Goal: Transaction & Acquisition: Register for event/course

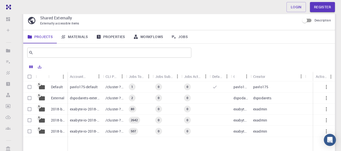
scroll to position [25, 0]
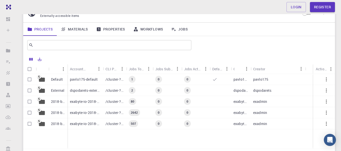
click at [65, 100] on p "2018-bg-study-phase-i-ph" at bounding box center [58, 101] width 14 height 5
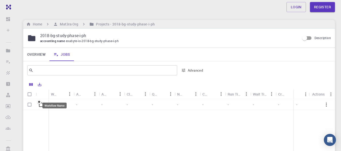
click at [57, 95] on div "Workflow Name" at bounding box center [54, 94] width 7 height 10
click at [82, 92] on div "Application" at bounding box center [79, 94] width 7 height 10
click at [37, 54] on link "Overview" at bounding box center [36, 54] width 26 height 13
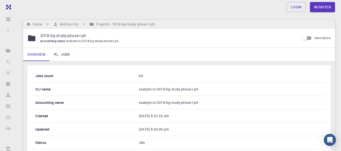
scroll to position [25, 0]
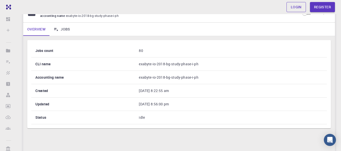
click at [295, 7] on link "Login" at bounding box center [296, 7] width 19 height 10
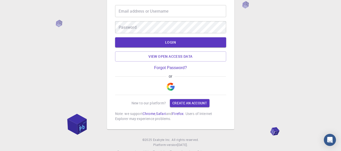
click at [167, 86] on img "button" at bounding box center [171, 87] width 8 height 8
click at [169, 87] on img "button" at bounding box center [171, 87] width 8 height 8
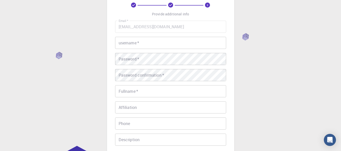
scroll to position [25, 0]
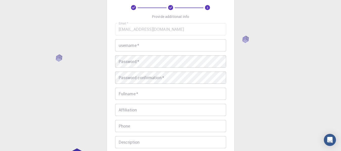
click at [138, 46] on input "username   *" at bounding box center [170, 45] width 111 height 12
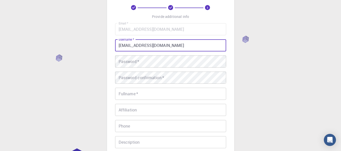
type input "[EMAIL_ADDRESS][DOMAIN_NAME]"
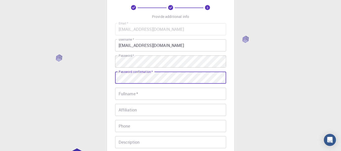
click at [140, 93] on input "Fullname   *" at bounding box center [170, 94] width 111 height 12
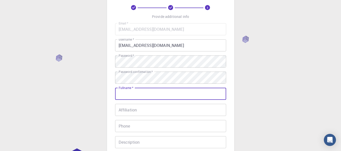
type input "GOVERNMENT POLYTECHNIC"
type input "07659081639"
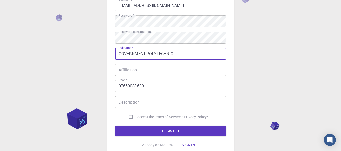
scroll to position [76, 0]
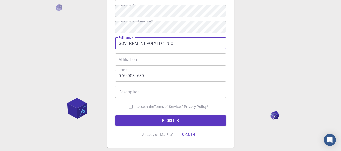
click at [128, 107] on input "I accept the Terms of Service / Privacy Policy *" at bounding box center [131, 107] width 10 height 10
checkbox input "true"
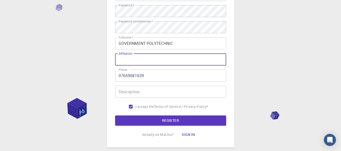
click at [152, 61] on input "Affiliation" at bounding box center [170, 60] width 111 height 12
type input "aicte"
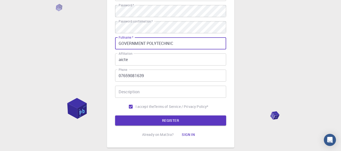
click at [182, 45] on input "GOVERNMENT POLYTECHNIC" at bounding box center [170, 43] width 111 height 12
type input "GOVERNMENT POLYTECHNIC [GEOGRAPHIC_DATA]"
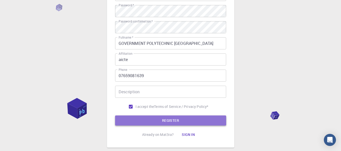
click at [164, 119] on button "REGISTER" at bounding box center [170, 121] width 111 height 10
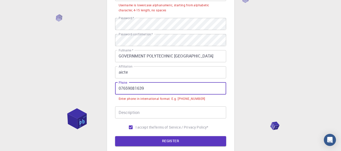
click at [120, 88] on input "07659081639" at bounding box center [170, 89] width 111 height 12
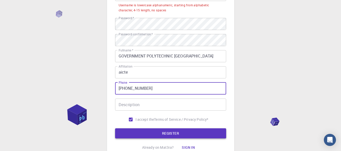
type input "[PHONE_NUMBER]"
click at [183, 136] on button "REGISTER" at bounding box center [170, 134] width 111 height 10
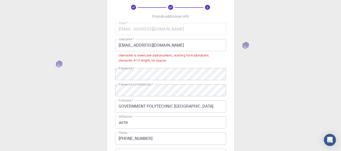
scroll to position [25, 0]
click at [166, 45] on input "[EMAIL_ADDRESS][DOMAIN_NAME]" at bounding box center [170, 45] width 111 height 12
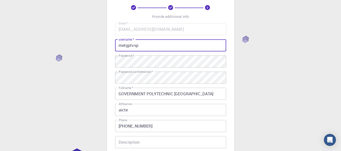
type input "metgptvsp"
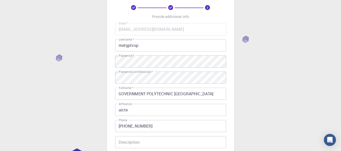
drag, startPoint x: 261, startPoint y: 63, endPoint x: 250, endPoint y: 67, distance: 12.6
click at [261, 63] on div "3 Provide additional info Email   * [EMAIL_ADDRESS][DOMAIN_NAME] Email   * user…" at bounding box center [170, 103] width 341 height 257
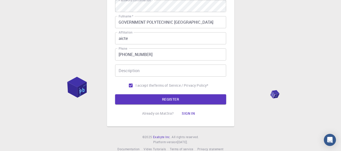
scroll to position [101, 0]
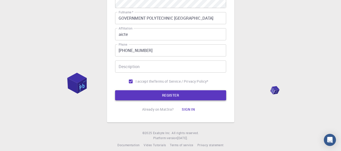
click at [163, 96] on button "REGISTER" at bounding box center [170, 95] width 111 height 10
